Goal: Information Seeking & Learning: Learn about a topic

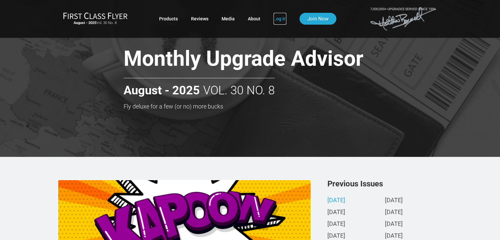
click at [278, 19] on link "Log In" at bounding box center [279, 19] width 13 height 12
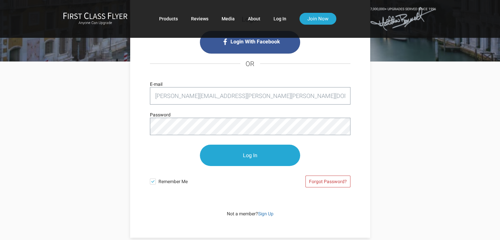
scroll to position [66, 0]
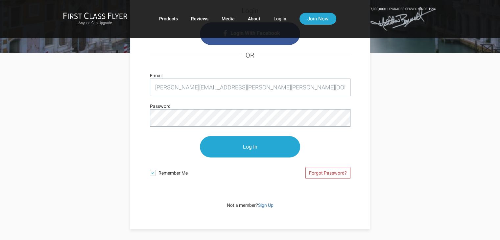
type input "benjamin.james.schneider@gmail.com"
click at [153, 173] on span at bounding box center [153, 173] width 6 height 6
click at [0, 0] on input "Remember Me" at bounding box center [0, 0] width 0 height 0
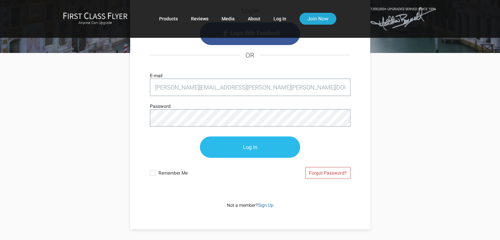
click at [235, 146] on input "Log In" at bounding box center [250, 146] width 100 height 21
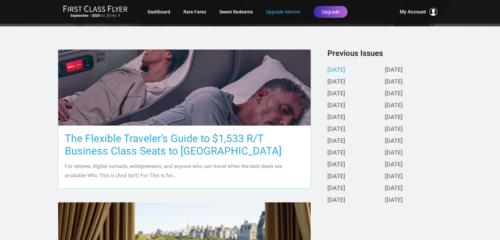
scroll to position [131, 0]
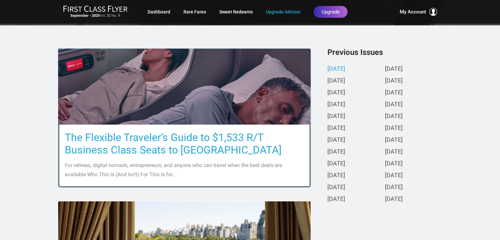
click at [134, 138] on h3 "The Flexible Traveler’s Guide to $1,533 R/T Business Class Seats to Europe" at bounding box center [184, 143] width 239 height 25
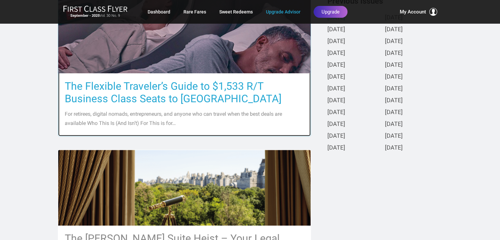
scroll to position [197, 0]
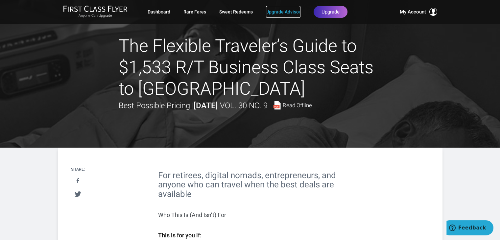
click at [277, 11] on link "Upgrade Advisor" at bounding box center [283, 12] width 34 height 12
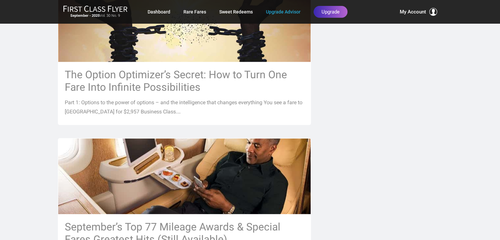
scroll to position [493, 0]
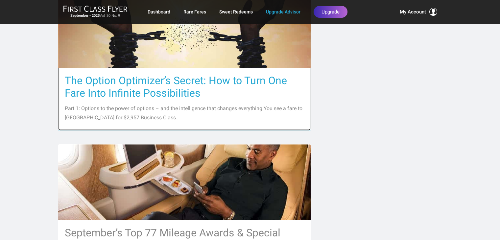
click at [109, 80] on h3 "The Option Optimizer’s Secret: How to Turn One Fare Into Infinite Possibilities" at bounding box center [184, 86] width 239 height 25
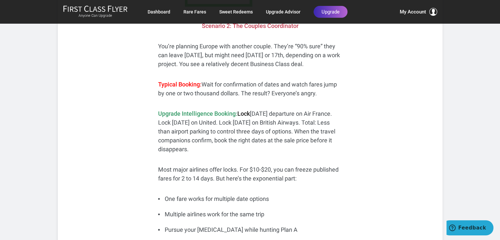
scroll to position [624, 0]
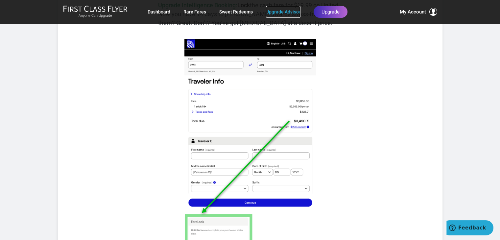
click at [275, 10] on link "Upgrade Advisor" at bounding box center [283, 12] width 34 height 12
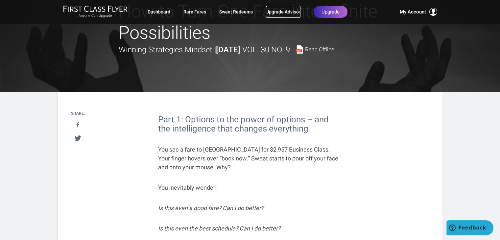
scroll to position [0, 0]
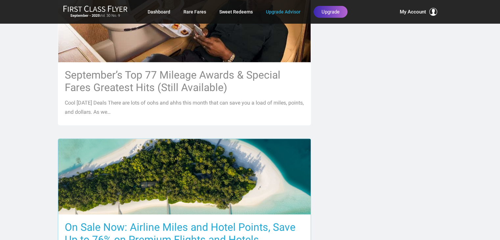
scroll to position [723, 0]
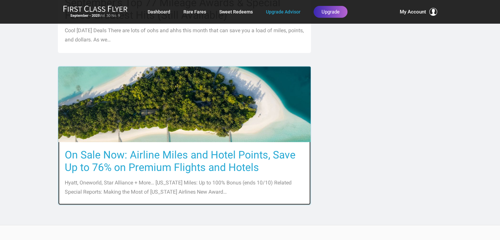
click at [167, 154] on h3 "On Sale Now: Airline Miles and Hotel Points, Save Up to 76% on Premium Flights …" at bounding box center [184, 160] width 239 height 25
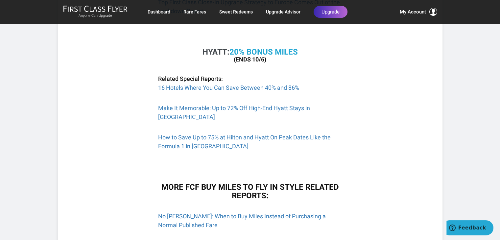
scroll to position [591, 0]
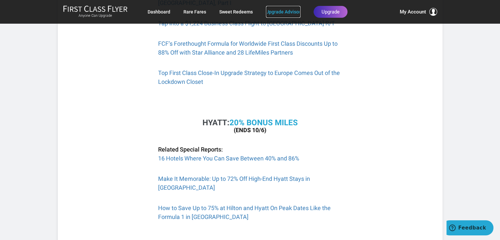
click at [271, 10] on link "Upgrade Advisor" at bounding box center [283, 12] width 34 height 12
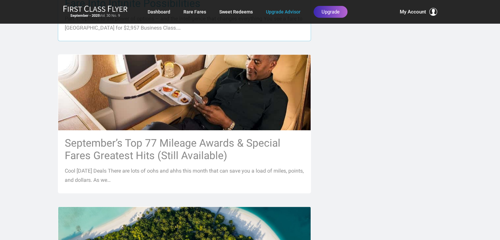
scroll to position [591, 0]
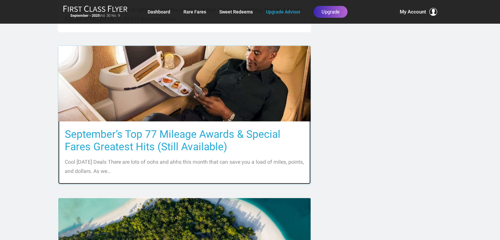
click at [164, 133] on h3 "September’s Top 77 Mileage Awards & Special Fares Greatest Hits (Still Availabl…" at bounding box center [184, 140] width 239 height 25
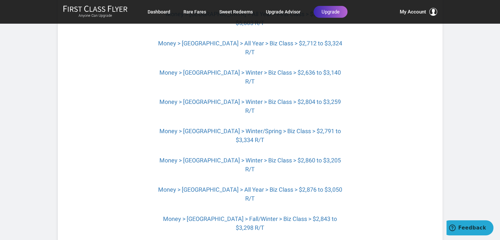
scroll to position [2004, 0]
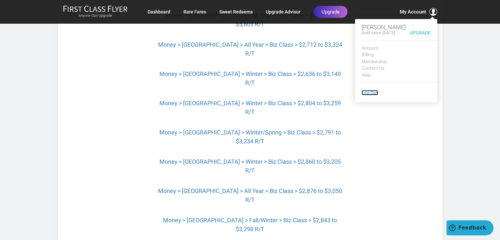
click at [366, 94] on link "Log Out" at bounding box center [369, 92] width 16 height 5
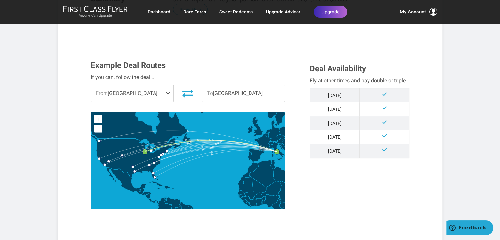
scroll to position [164, 0]
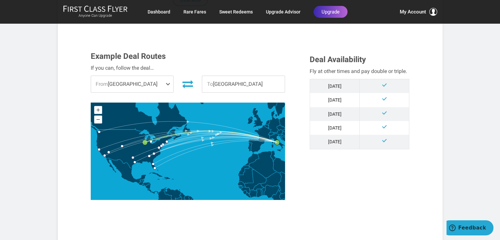
click at [168, 82] on span at bounding box center [169, 84] width 8 height 16
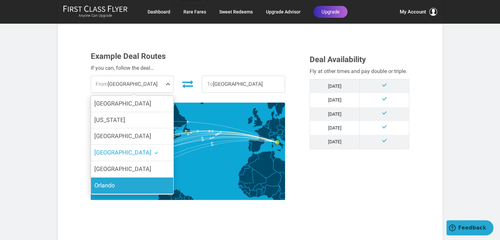
click at [110, 182] on span "Orlando" at bounding box center [104, 185] width 20 height 7
click at [0, 0] on input "Orlando" at bounding box center [0, 0] width 0 height 0
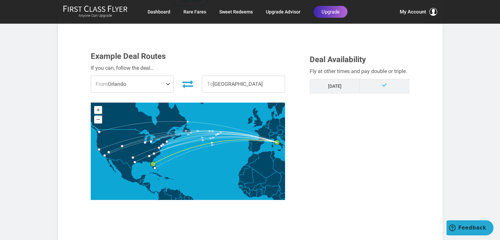
click at [171, 83] on span at bounding box center [169, 84] width 8 height 16
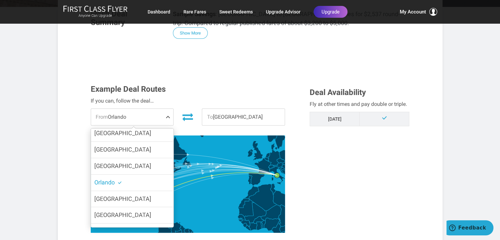
scroll to position [50, 0]
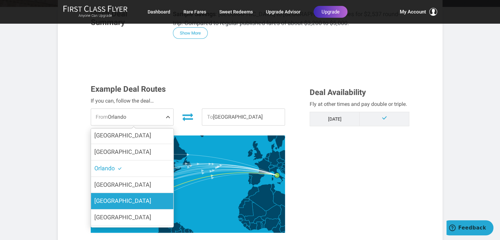
click at [110, 200] on span "[GEOGRAPHIC_DATA]" at bounding box center [122, 200] width 57 height 7
click at [0, 0] on input "[GEOGRAPHIC_DATA]" at bounding box center [0, 0] width 0 height 0
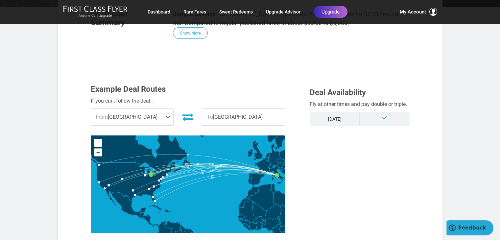
click at [169, 116] on span at bounding box center [169, 117] width 8 height 16
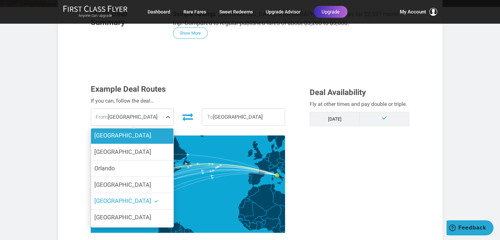
click at [111, 134] on span "[GEOGRAPHIC_DATA]" at bounding box center [122, 135] width 57 height 7
click at [0, 0] on input "[GEOGRAPHIC_DATA]" at bounding box center [0, 0] width 0 height 0
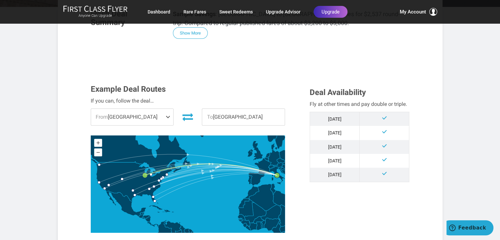
click at [166, 115] on span at bounding box center [169, 117] width 8 height 16
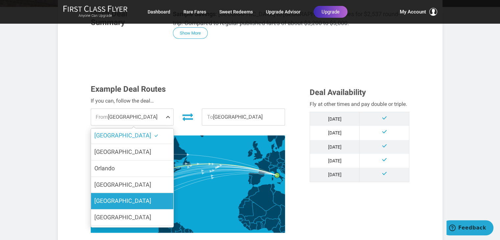
click at [106, 201] on span "[GEOGRAPHIC_DATA]" at bounding box center [122, 200] width 57 height 7
click at [0, 0] on input "[GEOGRAPHIC_DATA]" at bounding box center [0, 0] width 0 height 0
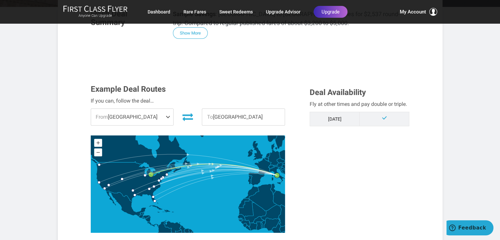
click at [168, 117] on span at bounding box center [169, 117] width 8 height 16
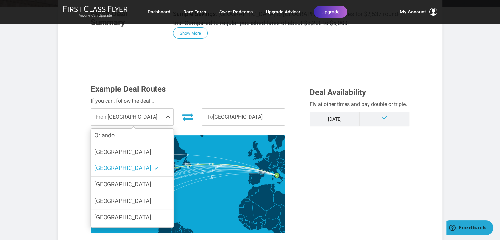
scroll to position [14, 0]
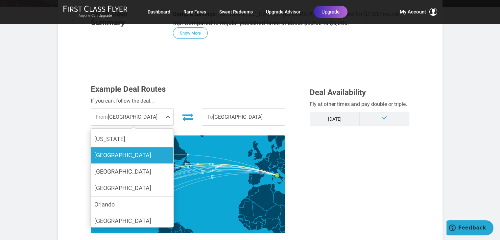
click at [122, 154] on label "[GEOGRAPHIC_DATA]" at bounding box center [132, 155] width 82 height 16
click at [0, 0] on input "[GEOGRAPHIC_DATA]" at bounding box center [0, 0] width 0 height 0
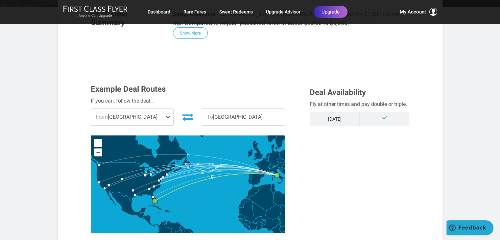
click at [169, 117] on span at bounding box center [169, 117] width 8 height 16
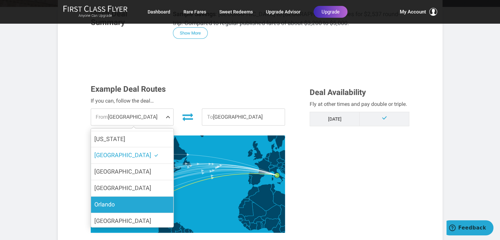
click at [123, 203] on label "Orlando" at bounding box center [132, 204] width 82 height 16
click at [0, 0] on input "Orlando" at bounding box center [0, 0] width 0 height 0
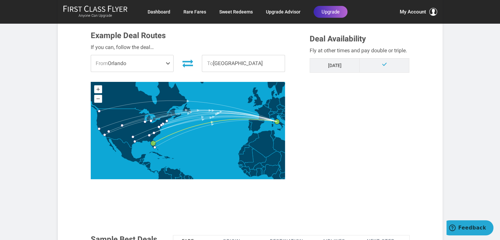
scroll to position [164, 0]
